Goal: Download file/media

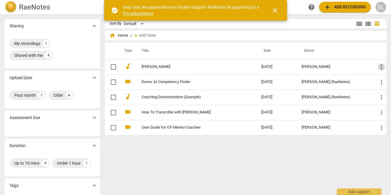
click at [382, 69] on span "more_vert" at bounding box center [381, 66] width 7 height 7
click at [194, 72] on div at bounding box center [195, 97] width 391 height 195
click at [292, 170] on div "Sort By Default view_module view_list table_chart home Home / add Add folder Ty…" at bounding box center [248, 104] width 286 height 171
click at [277, 14] on button "close" at bounding box center [275, 10] width 14 height 14
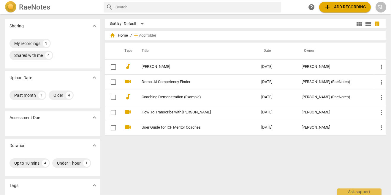
click at [20, 96] on div "Past month" at bounding box center [25, 95] width 22 height 6
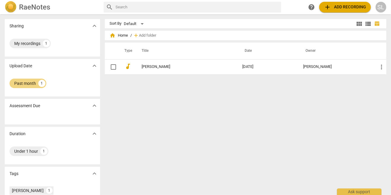
click at [149, 68] on link "[PERSON_NAME]" at bounding box center [181, 66] width 79 height 4
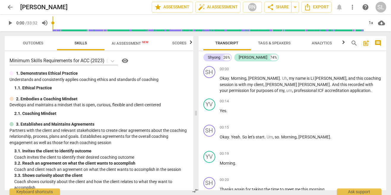
click at [127, 49] on button "AI Assessment New" at bounding box center [130, 43] width 51 height 14
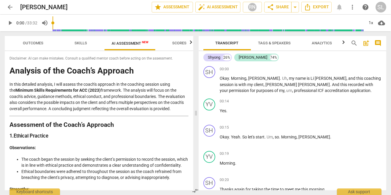
click at [82, 42] on span "Skills" at bounding box center [81, 43] width 12 height 4
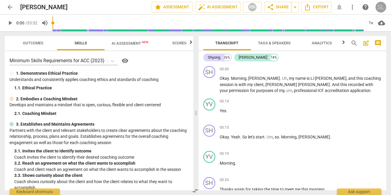
click at [379, 9] on div "SL" at bounding box center [381, 7] width 11 height 11
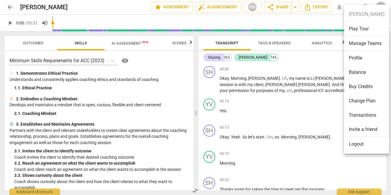
click at [314, 160] on div at bounding box center [195, 97] width 391 height 195
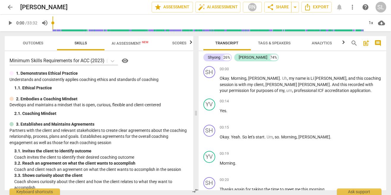
click at [379, 45] on span "comment" at bounding box center [378, 43] width 7 height 7
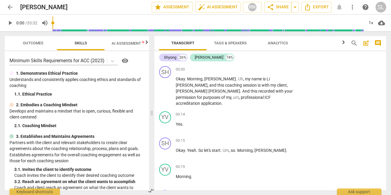
click at [317, 9] on span "Export" at bounding box center [316, 7] width 25 height 7
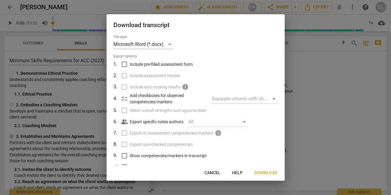
click at [265, 177] on button "Download" at bounding box center [266, 172] width 32 height 11
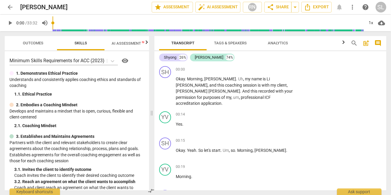
click at [381, 26] on button "cloud_download" at bounding box center [382, 23] width 10 height 10
click at [361, 26] on li "Download audio" at bounding box center [365, 23] width 44 height 14
